Goal: Information Seeking & Learning: Learn about a topic

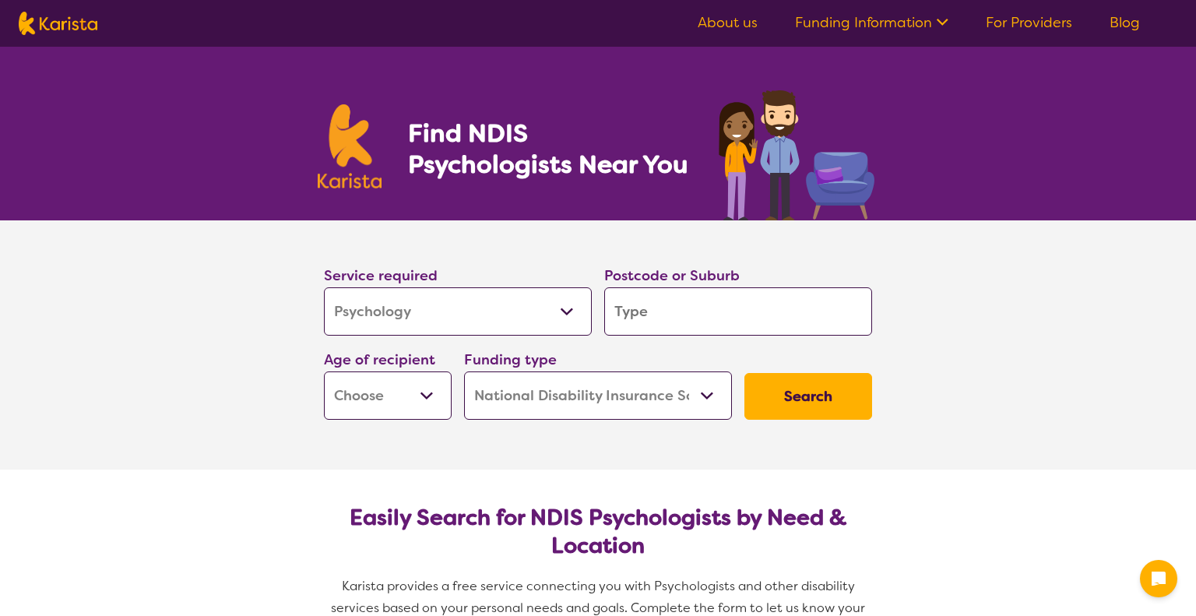
select select "Psychology"
select select "NDIS"
select select "Psychology"
select select "NDIS"
click at [704, 312] on input "search" at bounding box center [738, 311] width 268 height 48
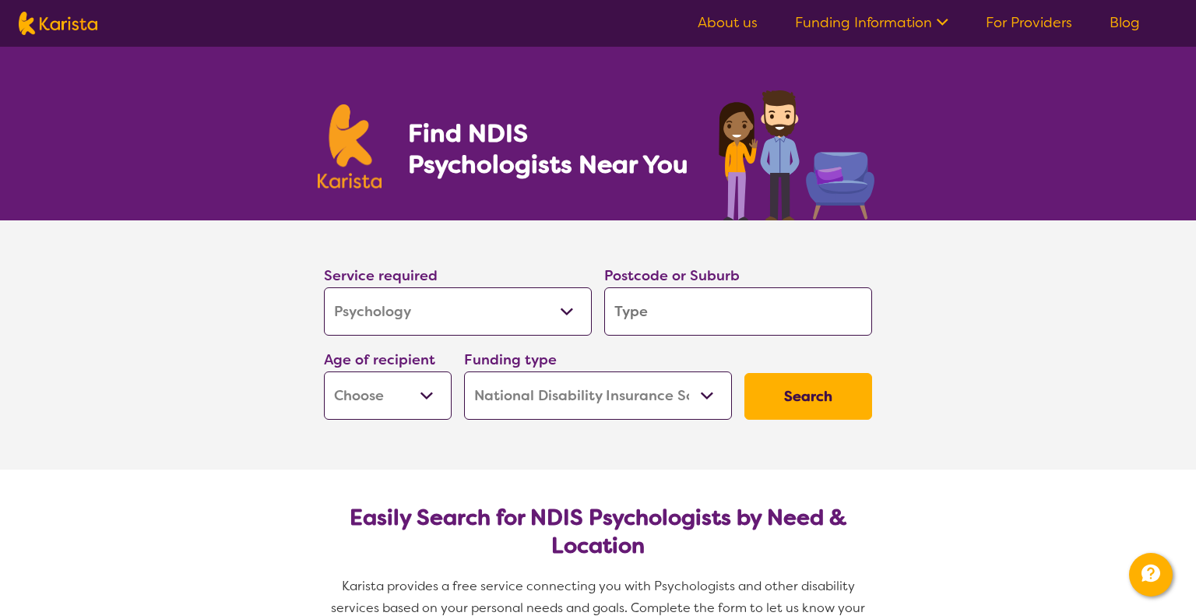
click at [427, 396] on select "Early Childhood - 0 to 9 Child - 10 to 11 Adolescent - 12 to 17 Adult - 18 to 6…" at bounding box center [388, 395] width 128 height 48
select select "AG"
click at [324, 371] on select "Early Childhood - 0 to 9 Child - 10 to 11 Adolescent - 12 to 17 Adult - 18 to 6…" at bounding box center [388, 395] width 128 height 48
select select "AG"
click at [793, 392] on button "Search" at bounding box center [808, 396] width 128 height 47
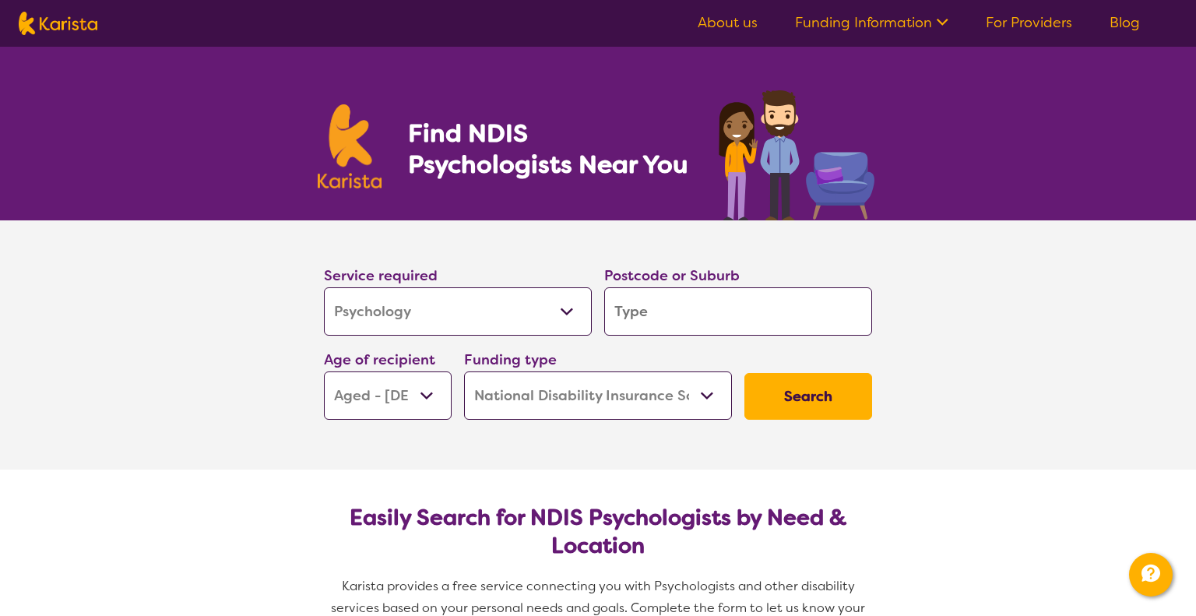
click at [645, 313] on input "search" at bounding box center [738, 311] width 268 height 48
click at [632, 314] on input "search" at bounding box center [738, 311] width 268 height 48
type input "3"
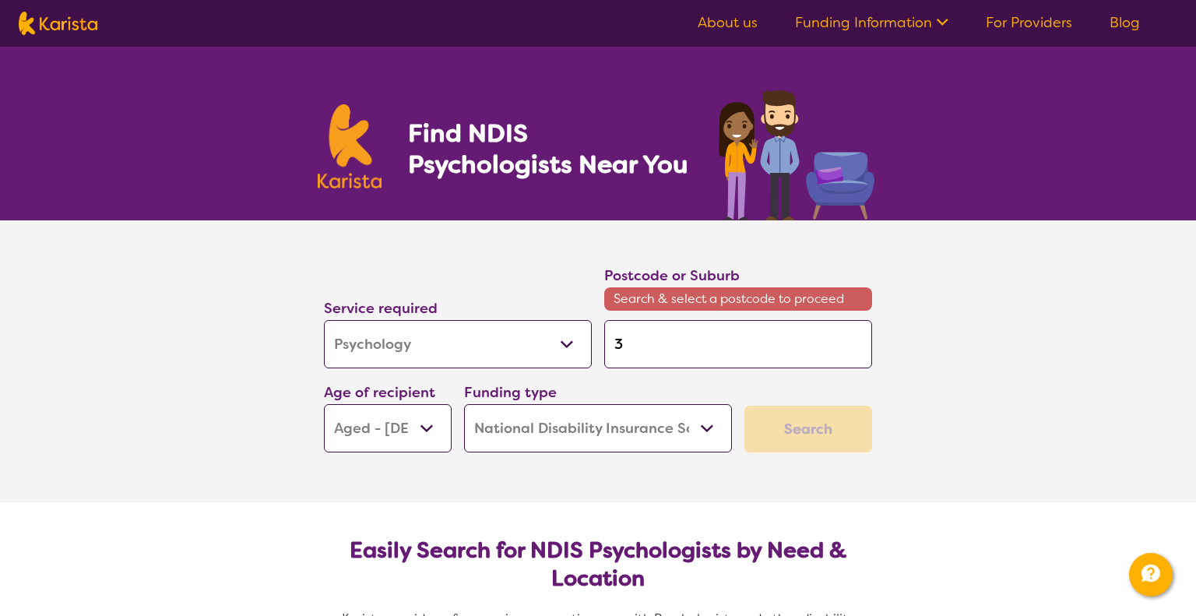
type input "30"
type input "308"
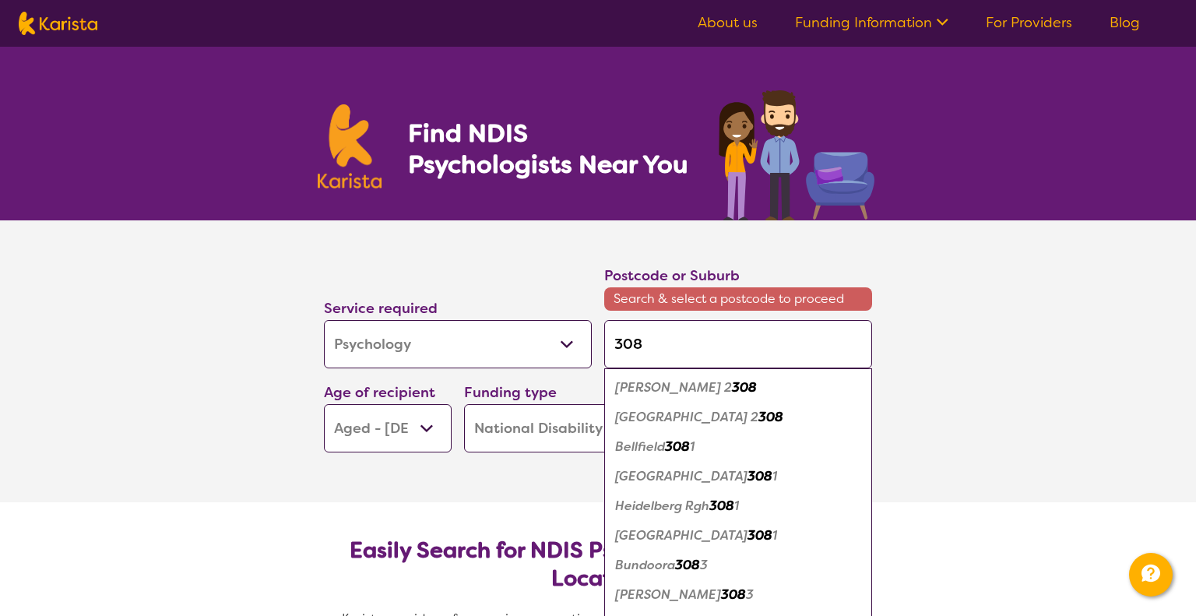
type input "3083"
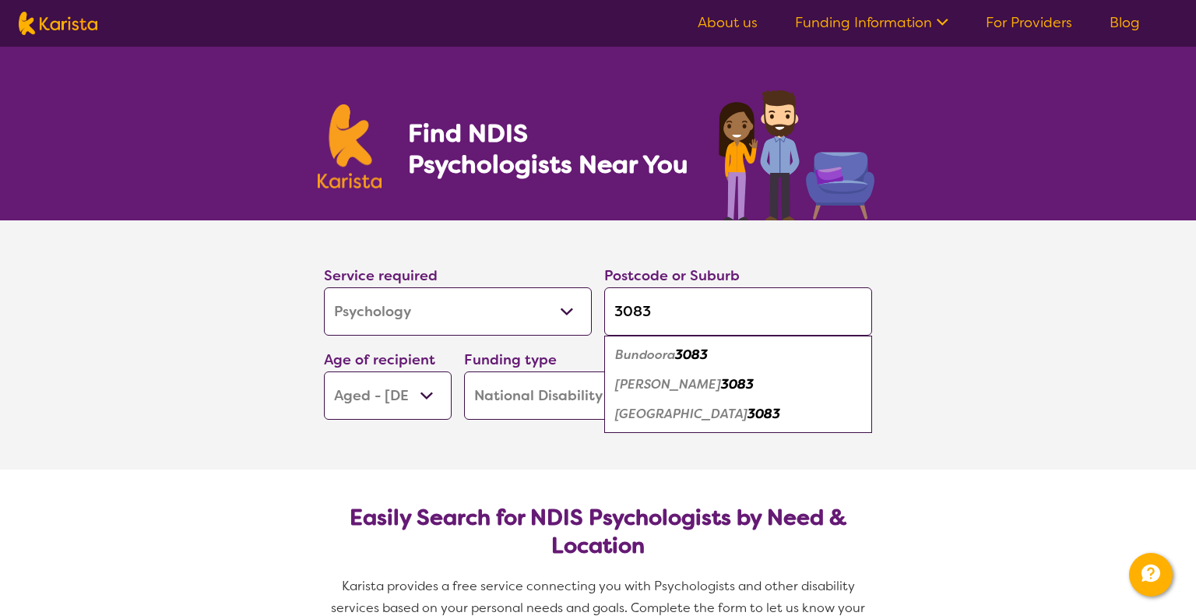
click button "Search" at bounding box center [808, 396] width 128 height 47
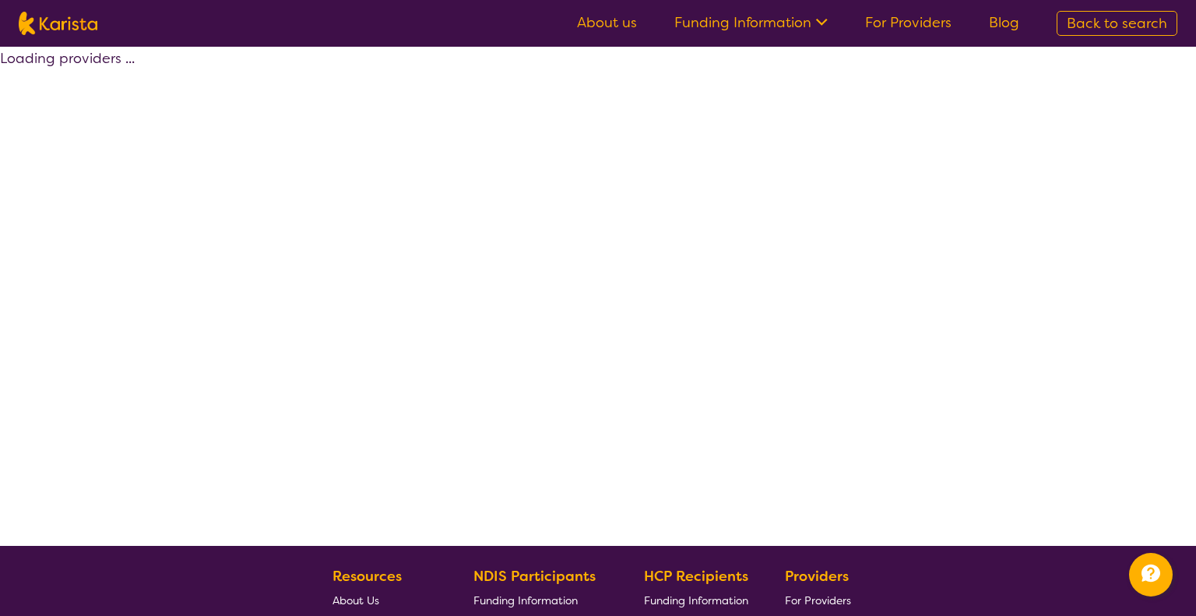
select select "by_score"
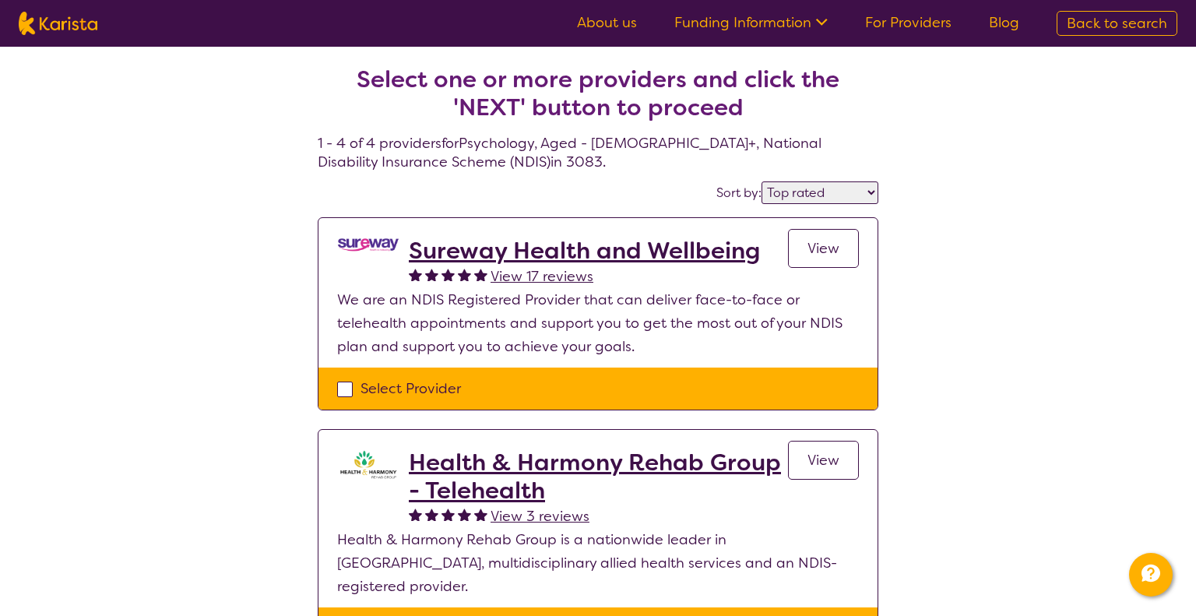
click at [834, 248] on span "View" at bounding box center [823, 248] width 32 height 19
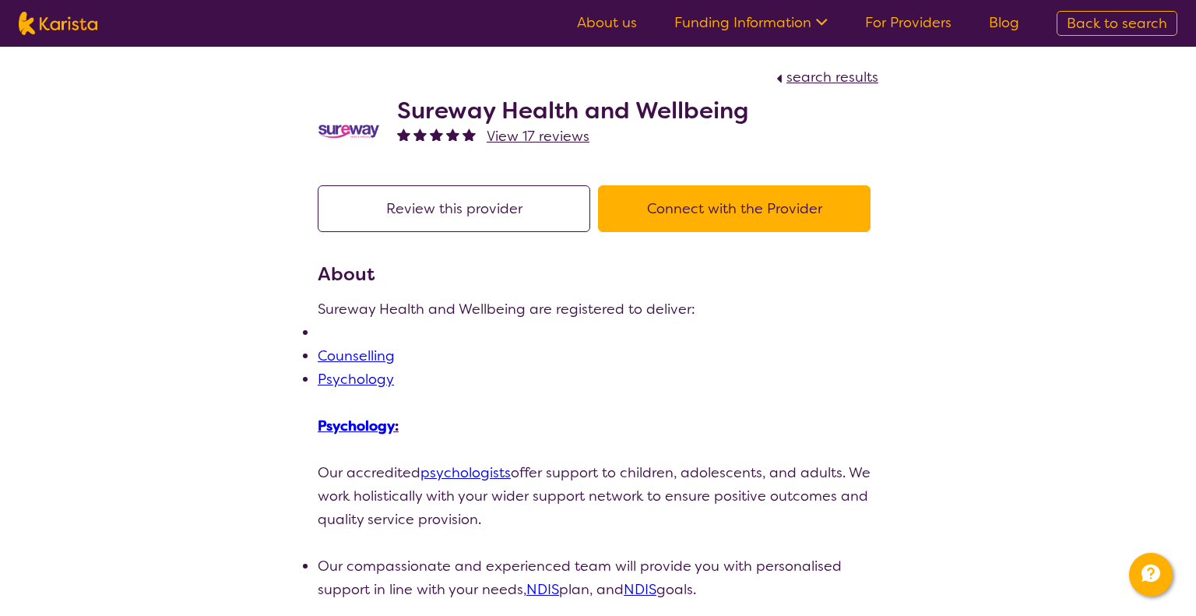
click at [337, 376] on link "Psychology" at bounding box center [356, 379] width 76 height 19
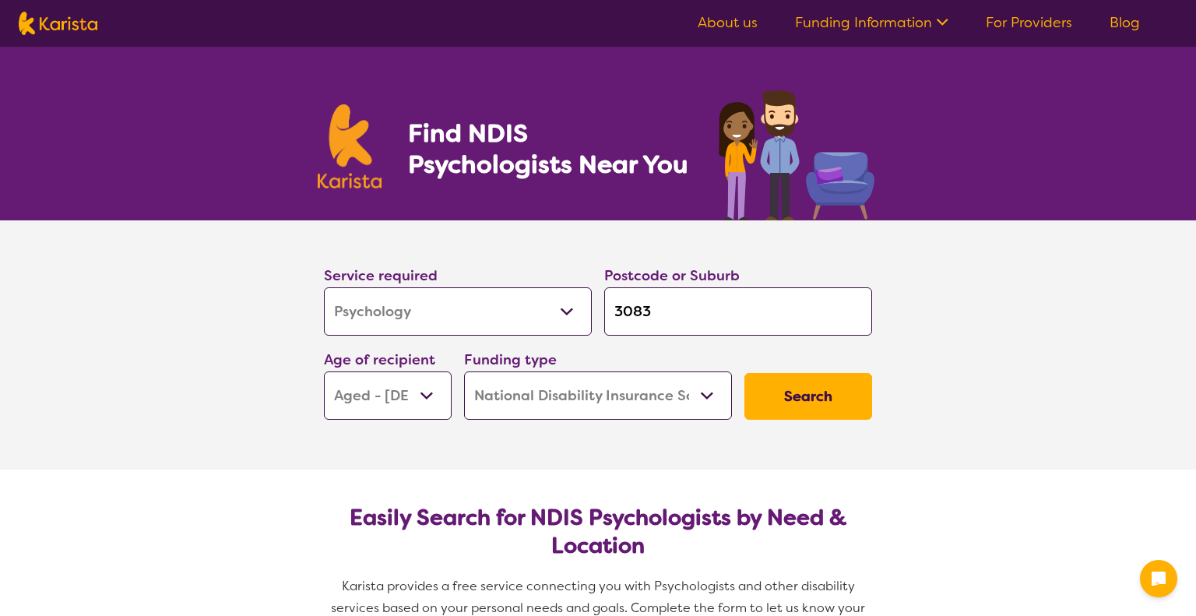
select select "Psychology"
select select "AG"
select select "NDIS"
select select "Psychology"
select select "AG"
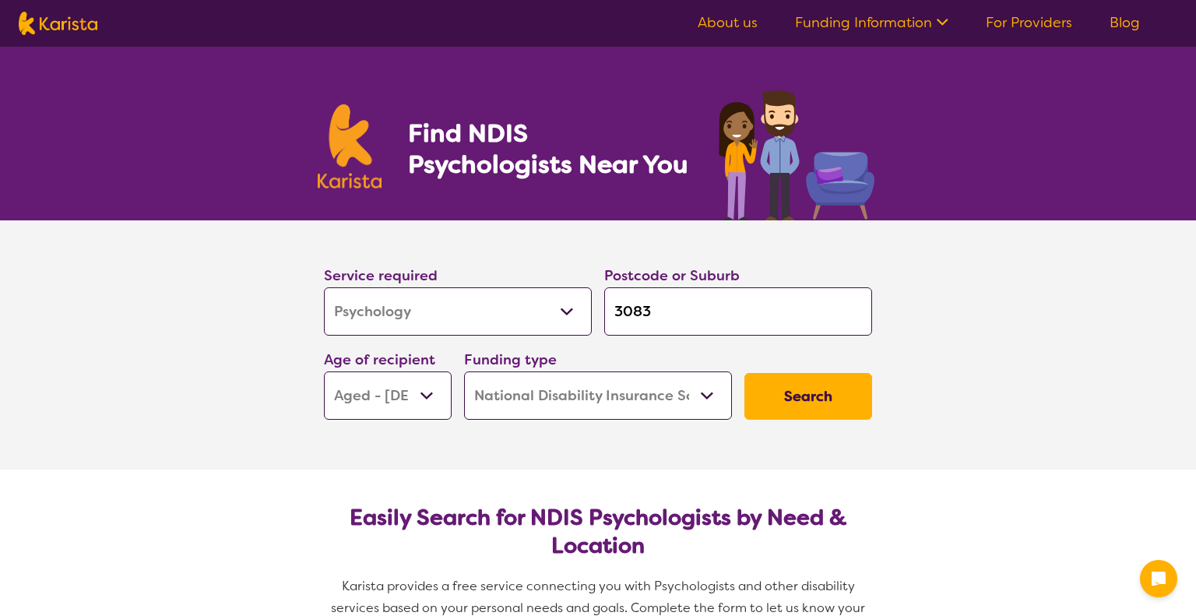
select select "NDIS"
click at [819, 390] on button "Search" at bounding box center [808, 396] width 128 height 47
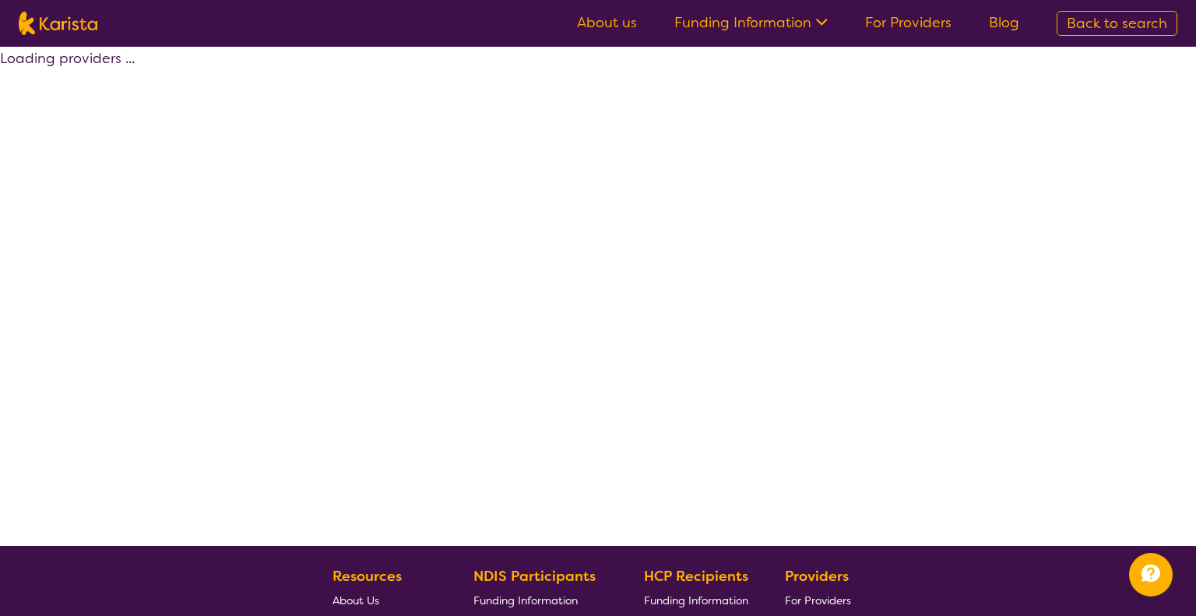
select select "by_score"
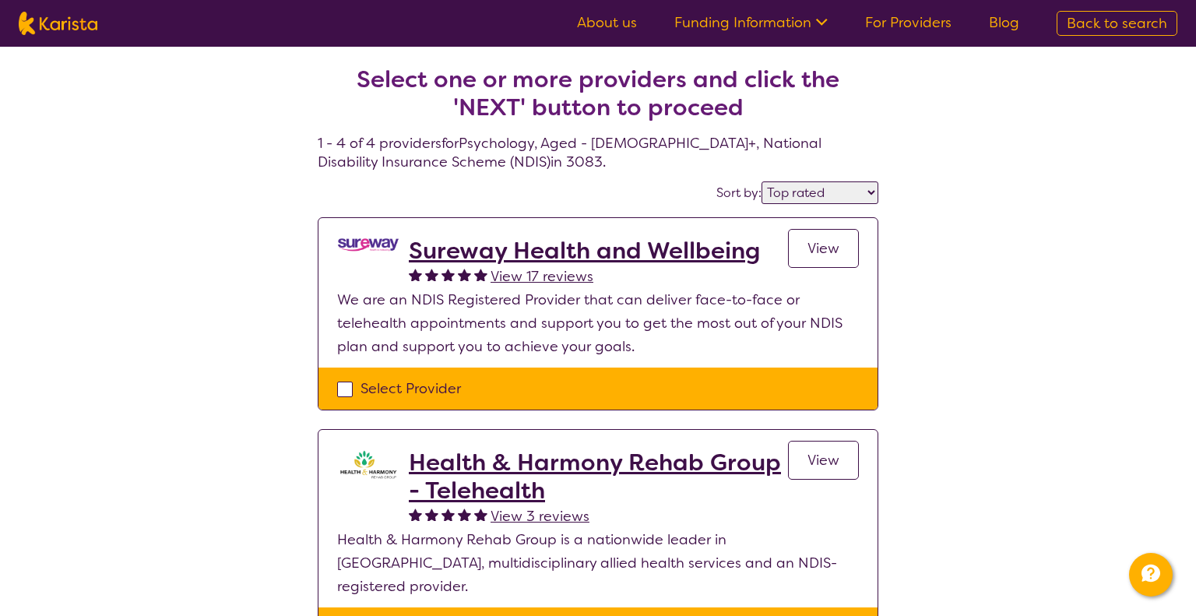
click at [814, 251] on span "View" at bounding box center [823, 248] width 32 height 19
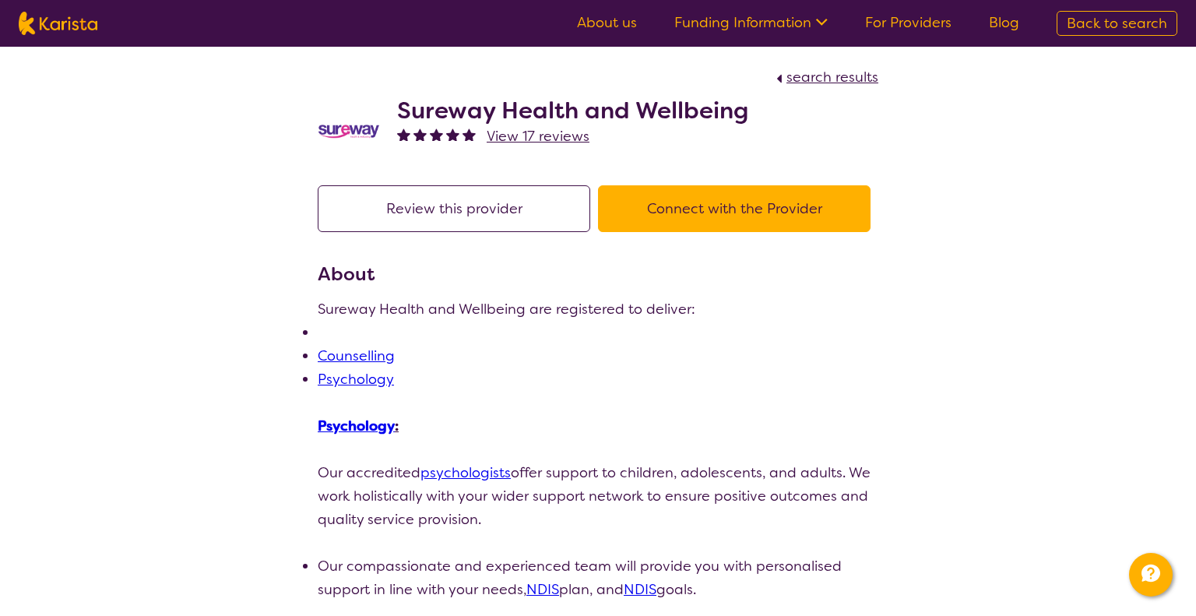
click at [751, 209] on button "Connect with the Provider" at bounding box center [734, 208] width 272 height 47
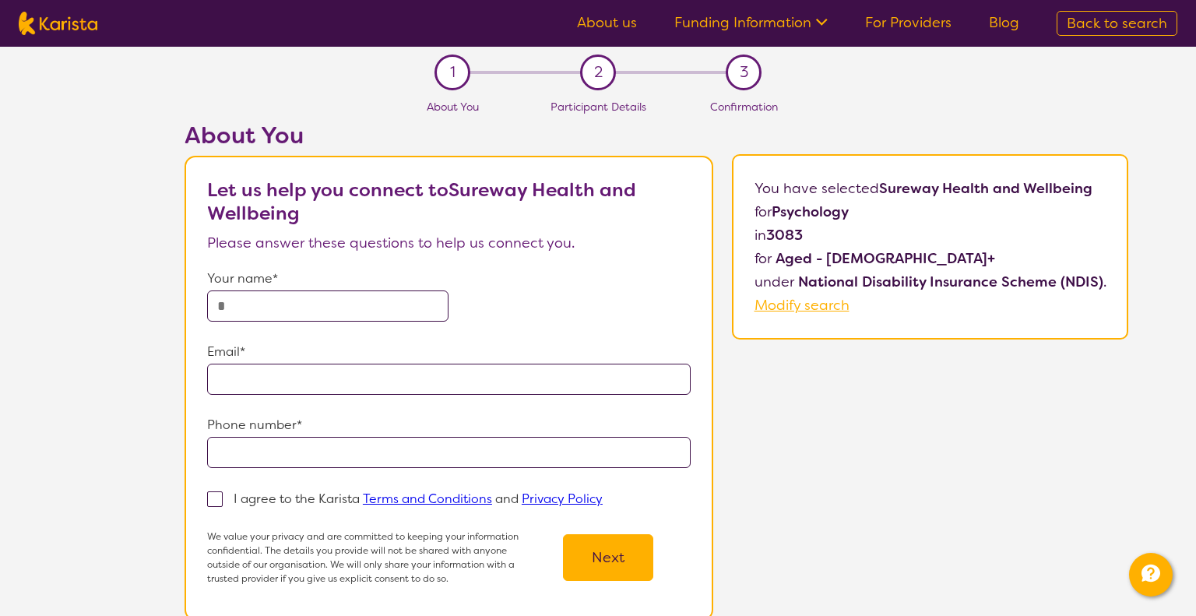
click at [610, 23] on link "About us" at bounding box center [607, 22] width 60 height 19
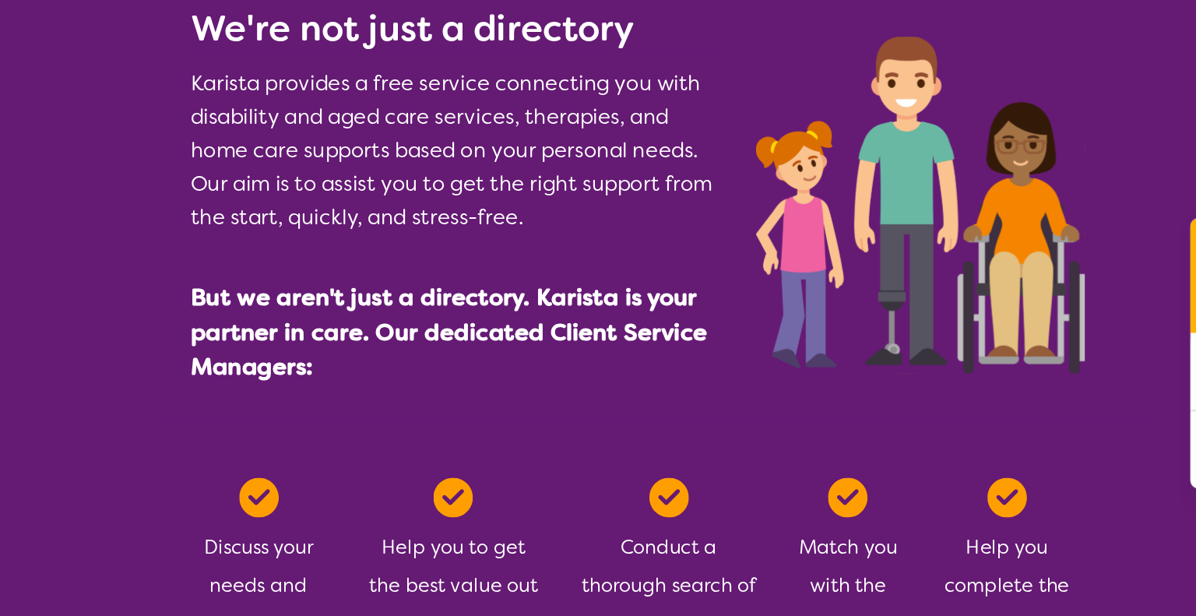
scroll to position [504, 0]
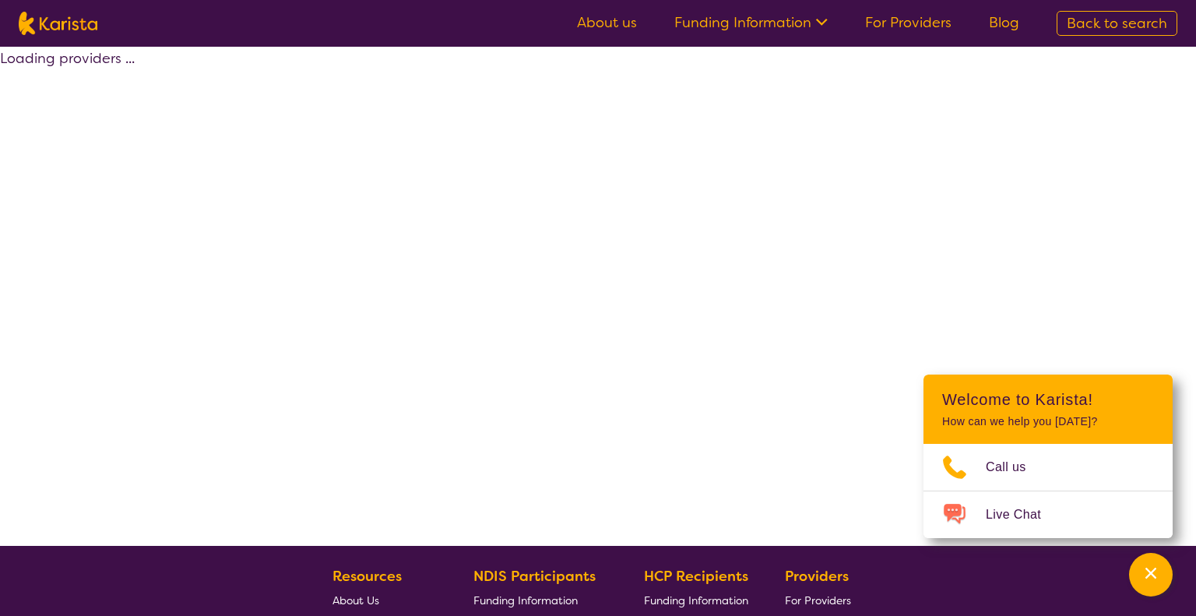
select select "by_score"
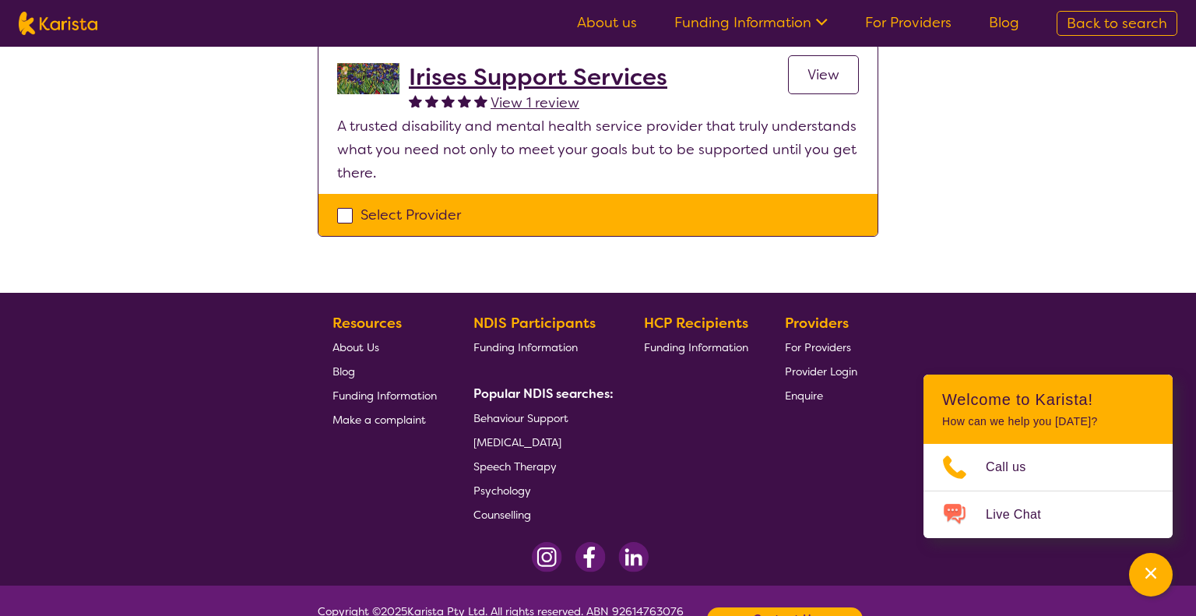
scroll to position [863, 0]
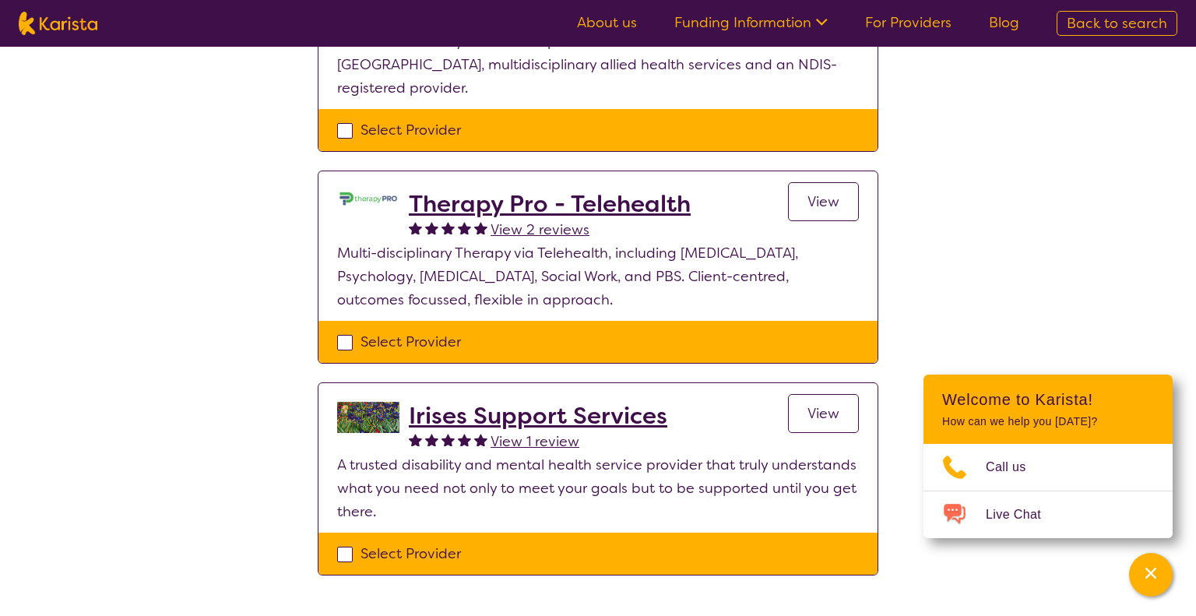
scroll to position [488, 0]
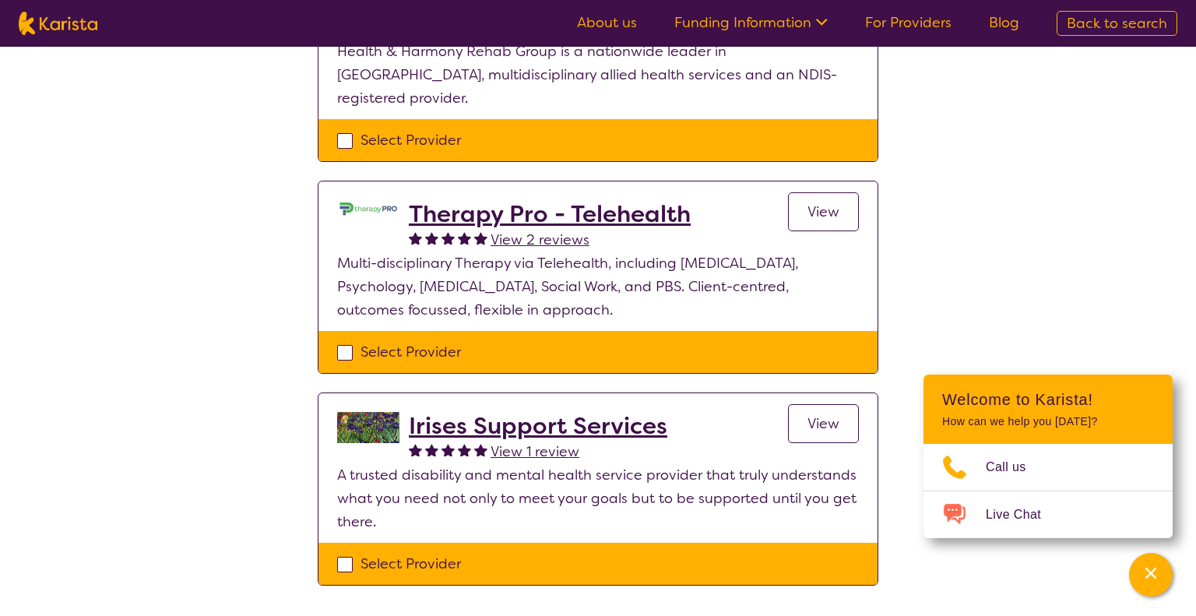
click at [604, 412] on h2 "Irises Support Services" at bounding box center [538, 426] width 258 height 28
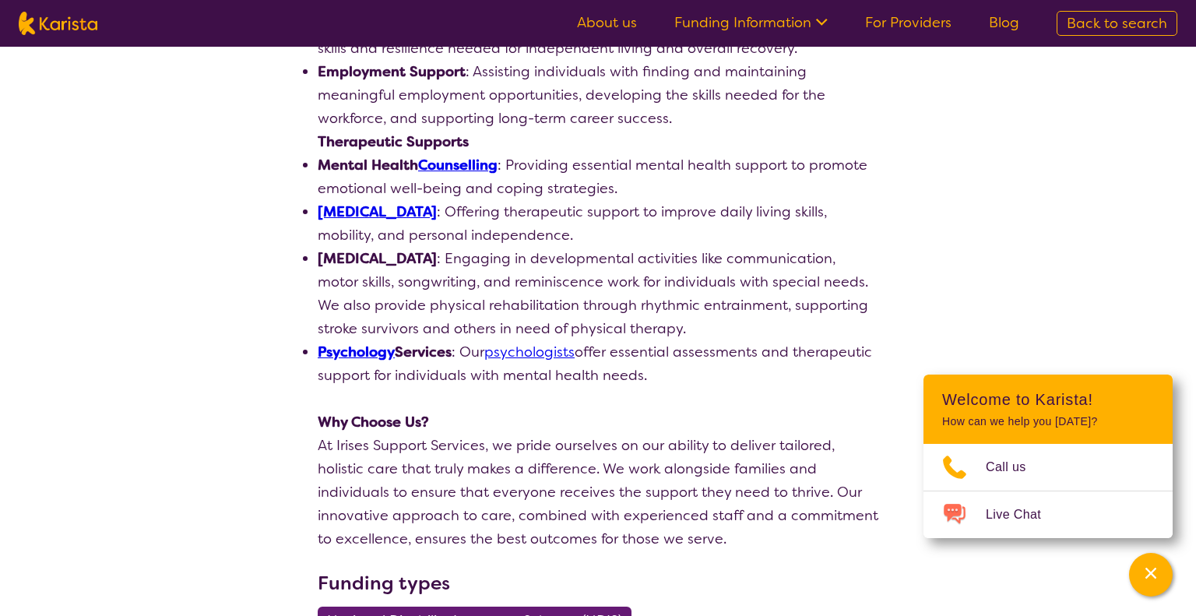
scroll to position [1103, 0]
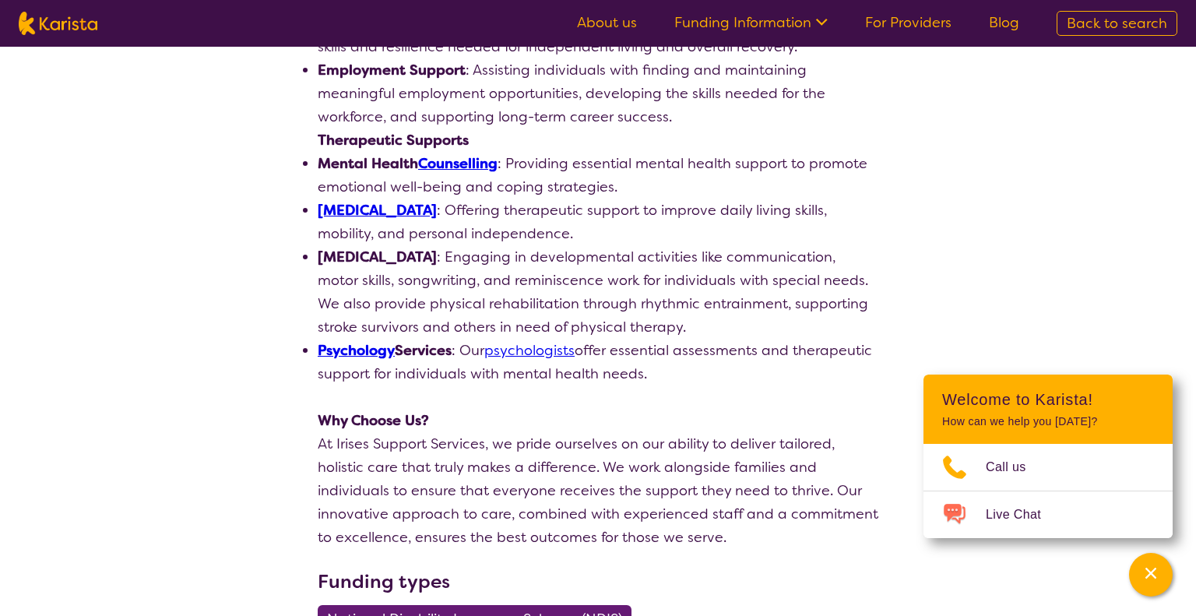
click at [536, 351] on link "psychologists" at bounding box center [529, 350] width 90 height 19
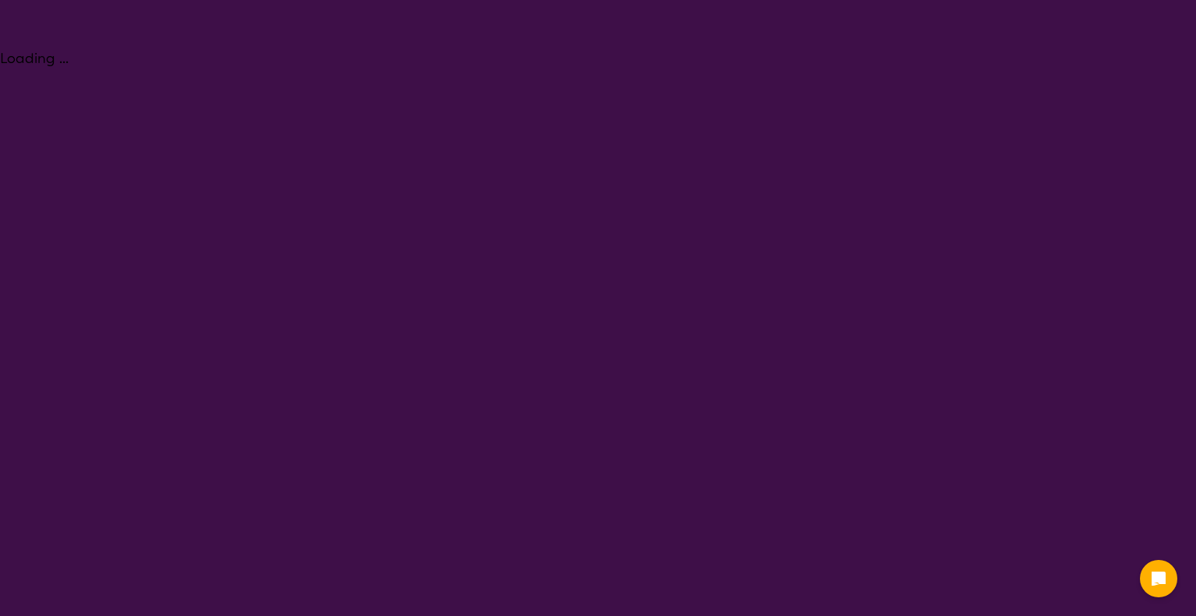
select select "Psychology"
select select "AG"
select select "NDIS"
select select "Psychology"
select select "AG"
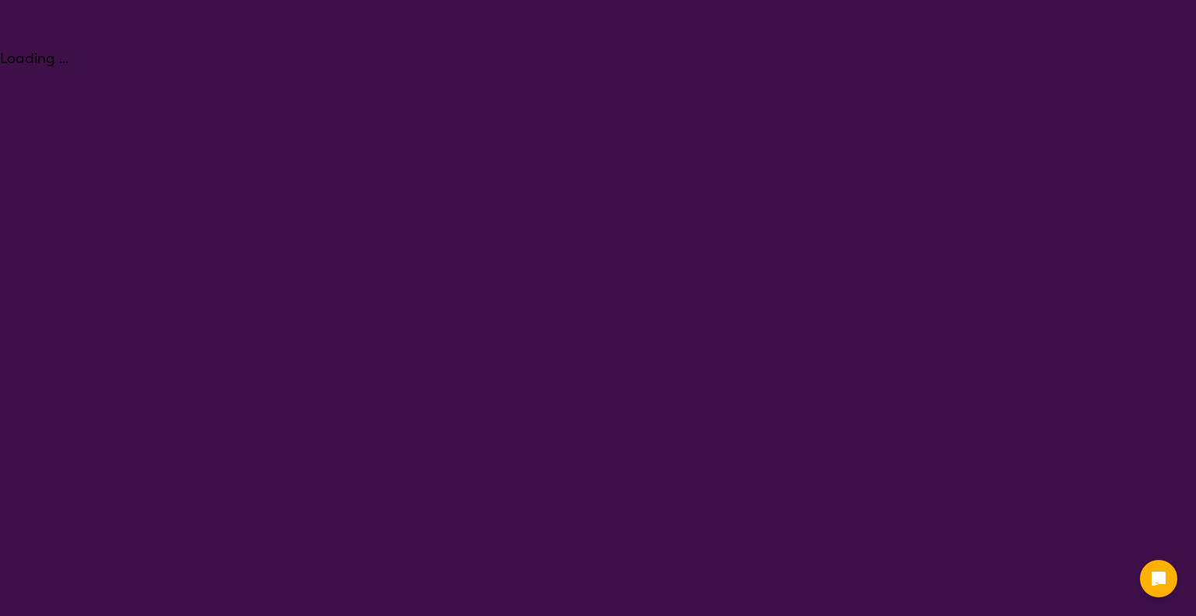
select select "NDIS"
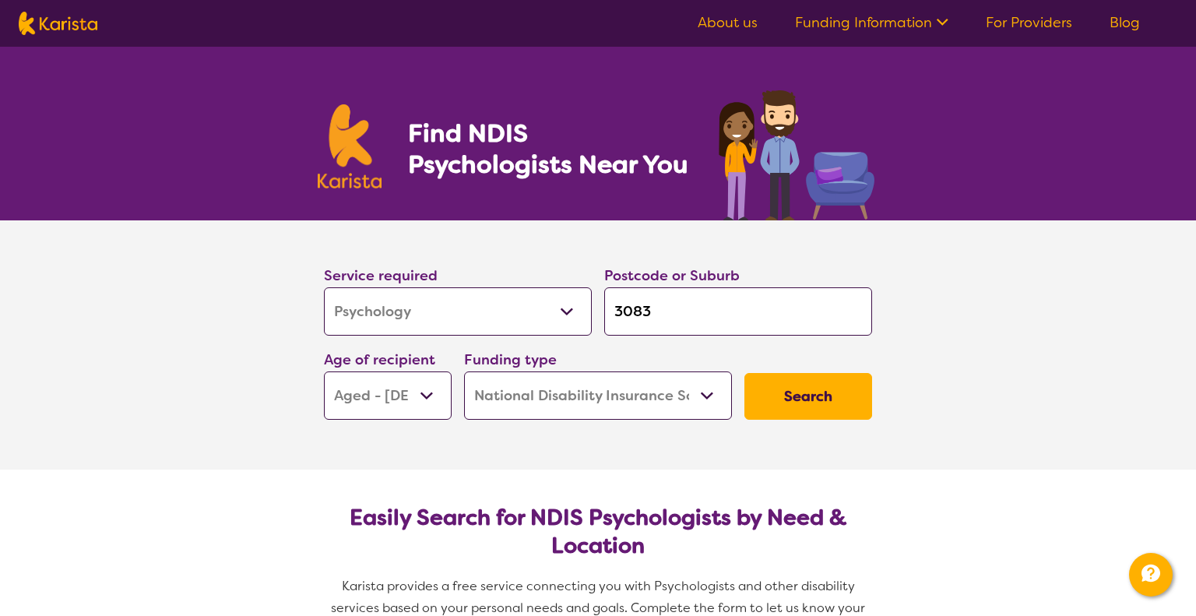
click at [799, 394] on button "Search" at bounding box center [808, 396] width 128 height 47
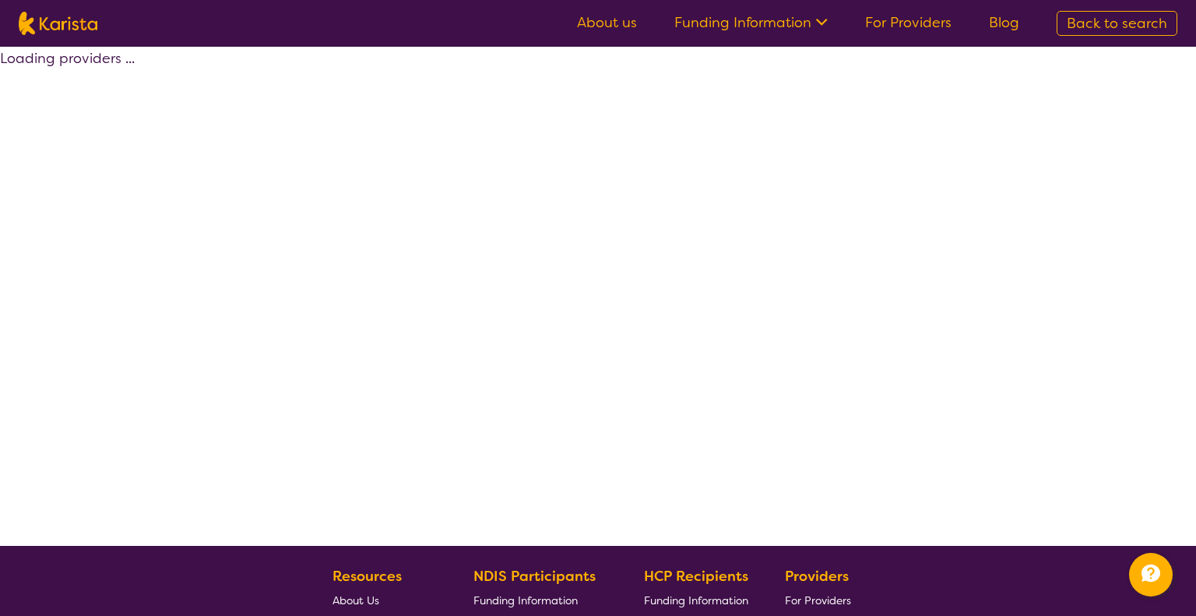
select select "by_score"
